Goal: Task Accomplishment & Management: Complete application form

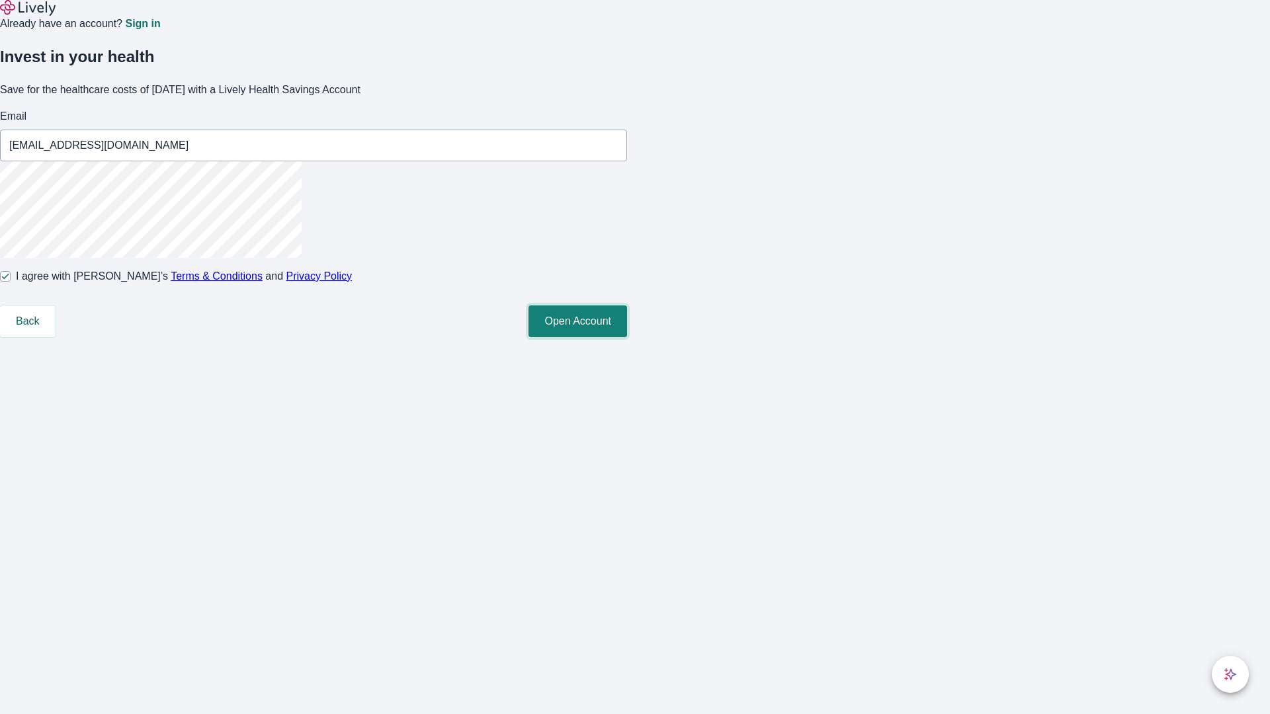
click at [627, 337] on button "Open Account" at bounding box center [577, 322] width 99 height 32
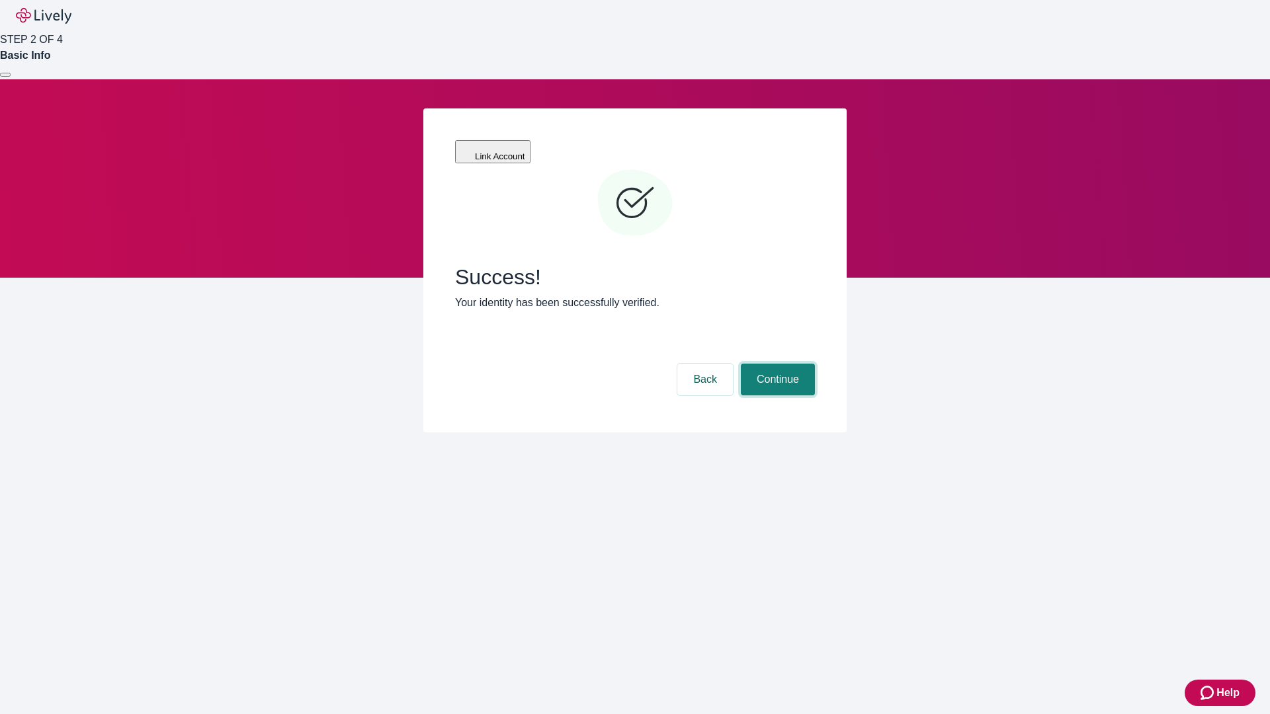
click at [776, 364] on button "Continue" at bounding box center [778, 380] width 74 height 32
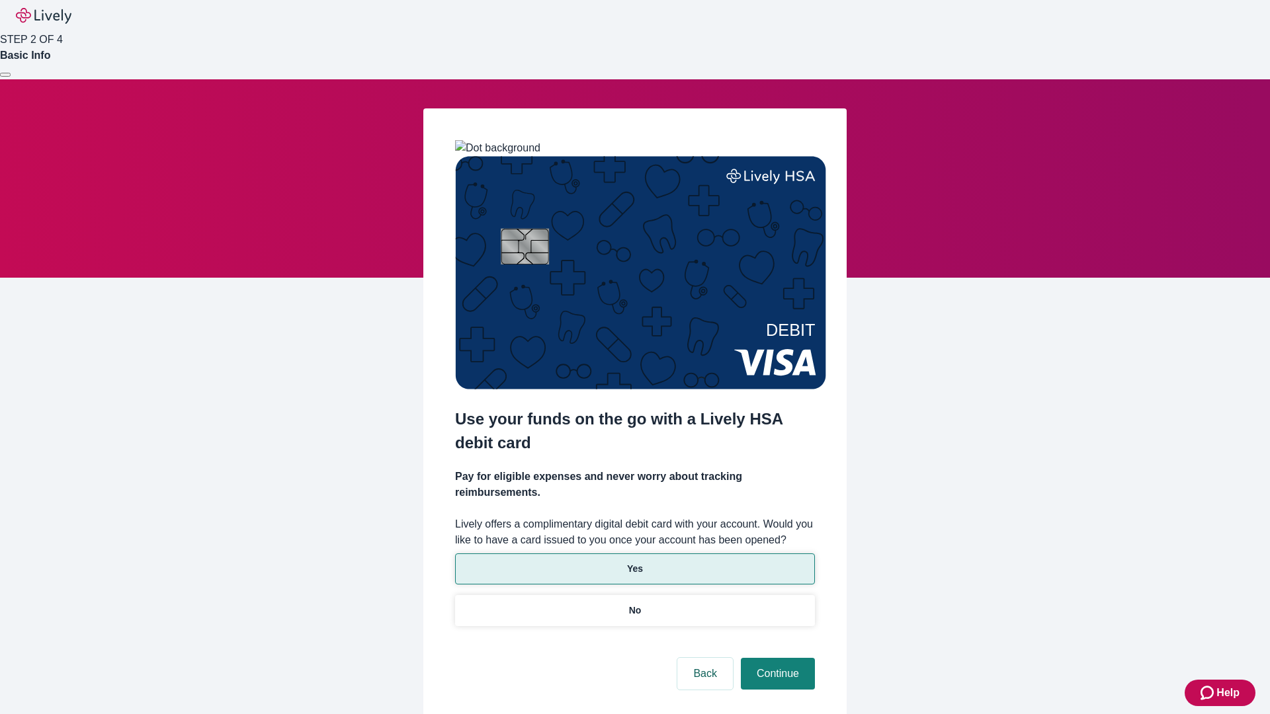
click at [634, 562] on p "Yes" at bounding box center [635, 569] width 16 height 14
click at [776, 658] on button "Continue" at bounding box center [778, 674] width 74 height 32
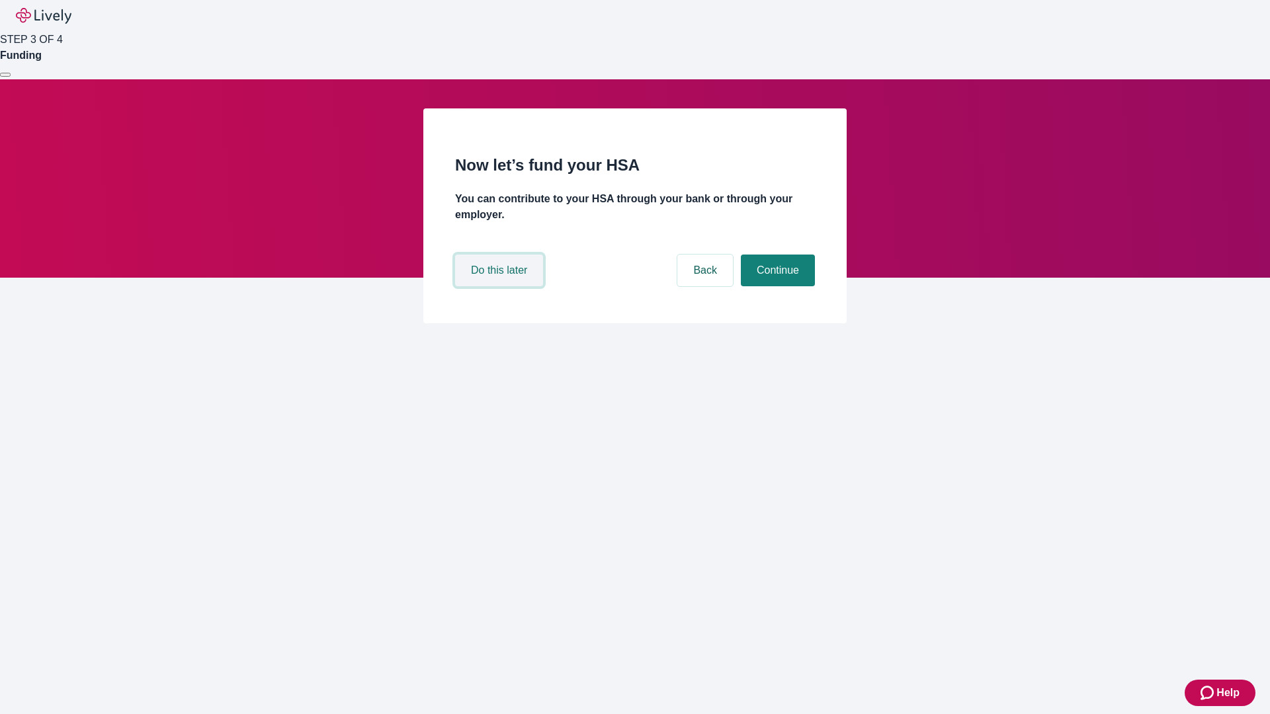
click at [501, 286] on button "Do this later" at bounding box center [499, 271] width 88 height 32
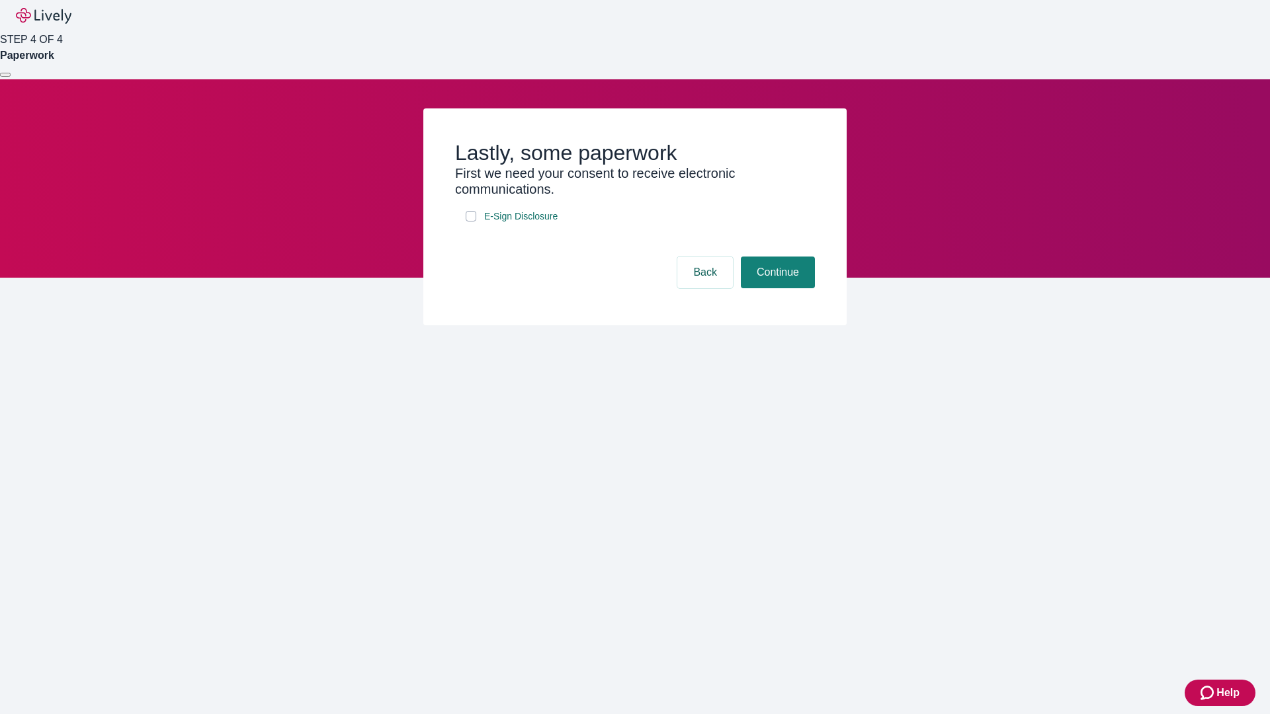
click at [471, 222] on input "E-Sign Disclosure" at bounding box center [471, 216] width 11 height 11
checkbox input "true"
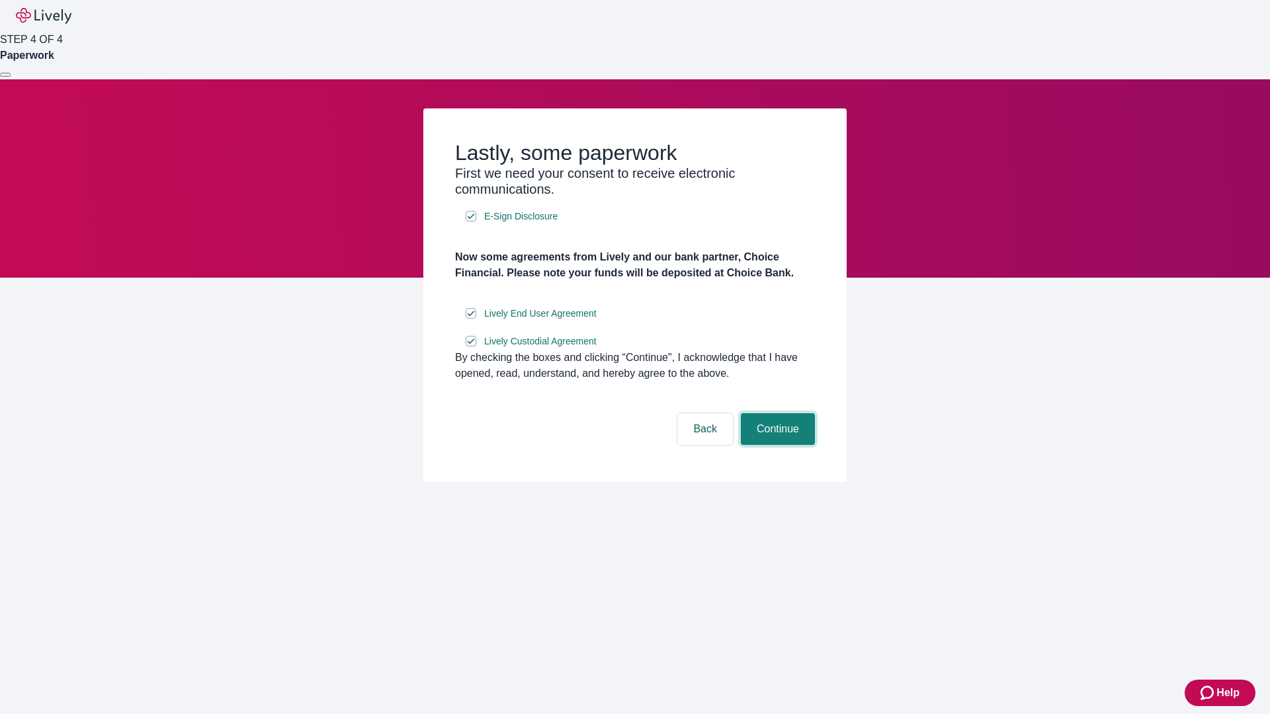
click at [776, 445] on button "Continue" at bounding box center [778, 429] width 74 height 32
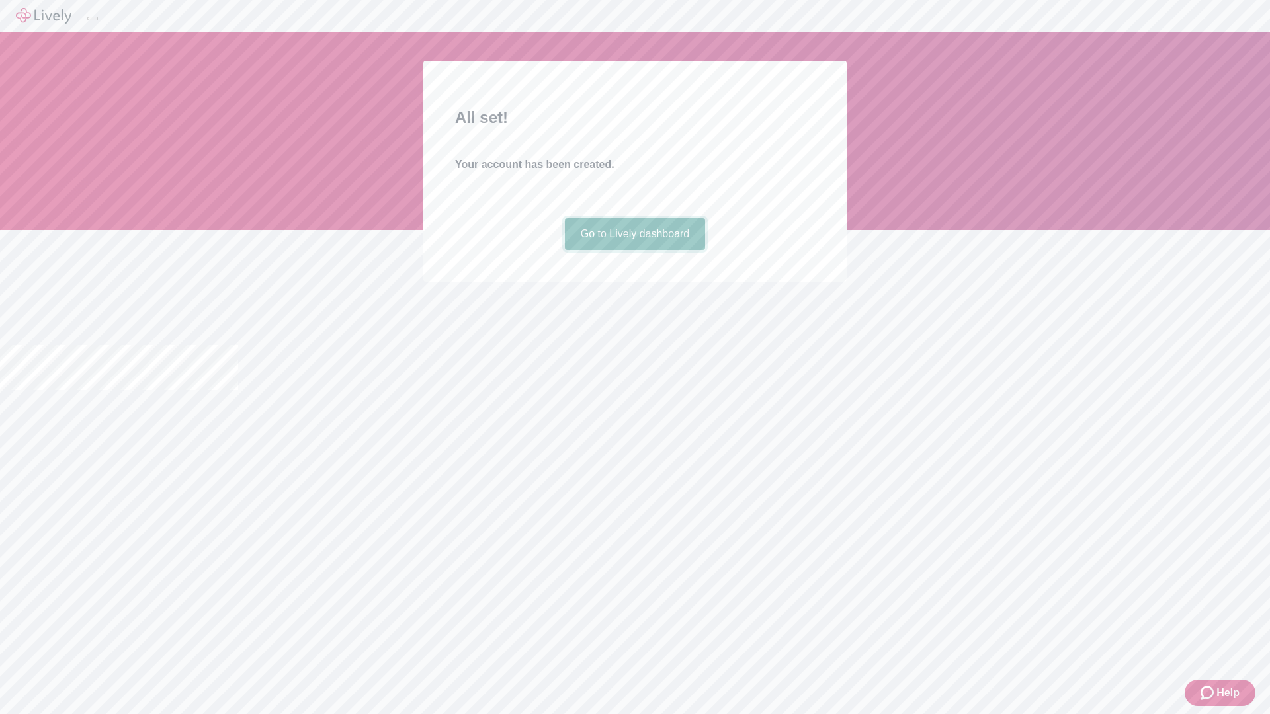
click at [634, 250] on link "Go to Lively dashboard" at bounding box center [635, 234] width 141 height 32
